Goal: Task Accomplishment & Management: Manage account settings

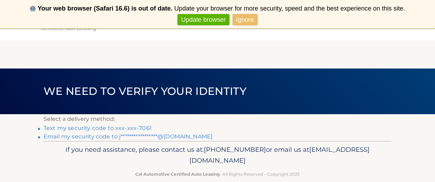
click at [175, 101] on h1 "We need to verify your identity" at bounding box center [145, 91] width 219 height 19
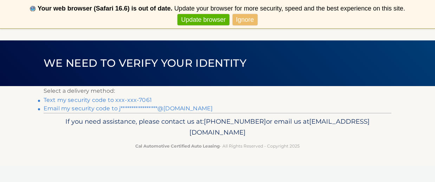
scroll to position [28, 0]
click at [140, 100] on link "Text my security code to xxx-xxx-7061" at bounding box center [98, 100] width 108 height 7
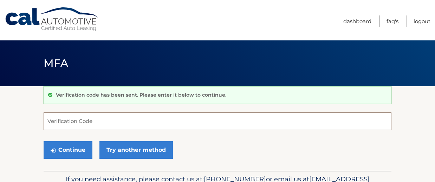
click at [147, 124] on input "Verification Code" at bounding box center [218, 121] width 348 height 18
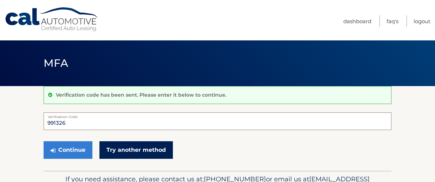
type input "991326"
click at [147, 151] on link "Try another method" at bounding box center [135, 150] width 73 height 18
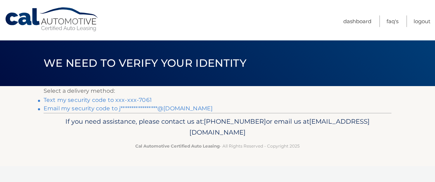
click at [141, 101] on link "Text my security code to xxx-xxx-7061" at bounding box center [98, 100] width 108 height 7
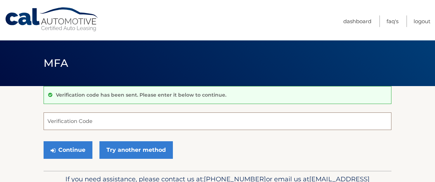
click at [126, 122] on input "Verification Code" at bounding box center [218, 121] width 348 height 18
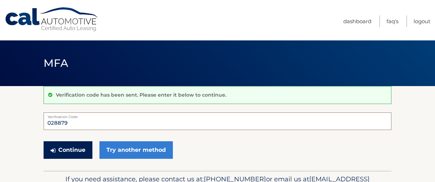
type input "028879"
click at [71, 147] on button "Continue" at bounding box center [68, 150] width 49 height 18
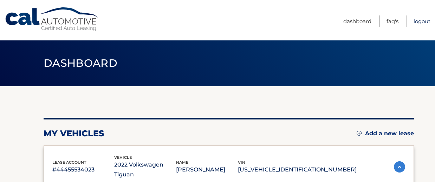
click at [425, 24] on link "Logout" at bounding box center [422, 21] width 17 height 12
